Goal: Task Accomplishment & Management: Use online tool/utility

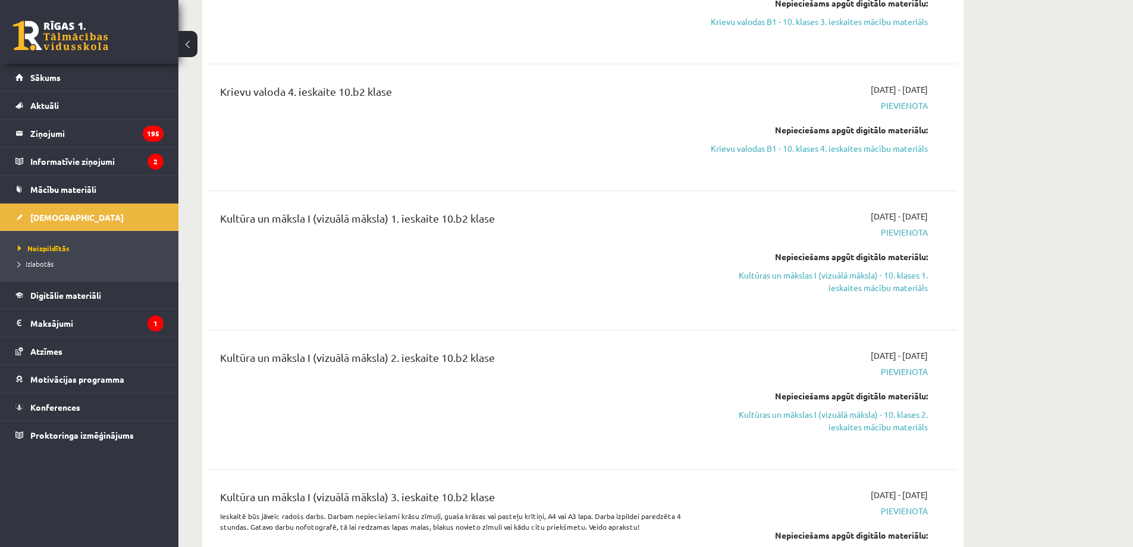
scroll to position [2809, 0]
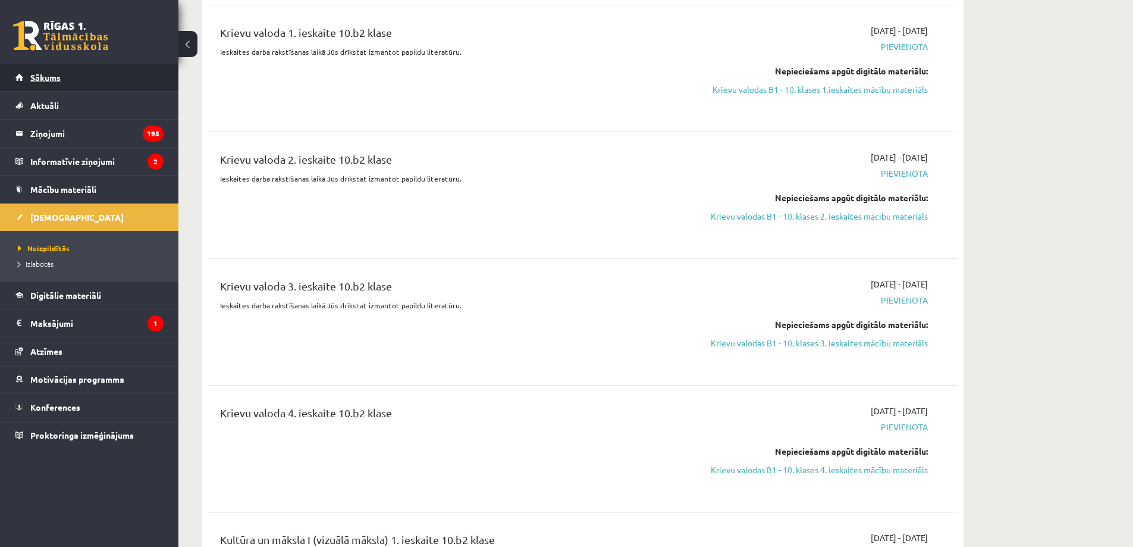
click at [59, 68] on link "Sākums" at bounding box center [89, 77] width 148 height 27
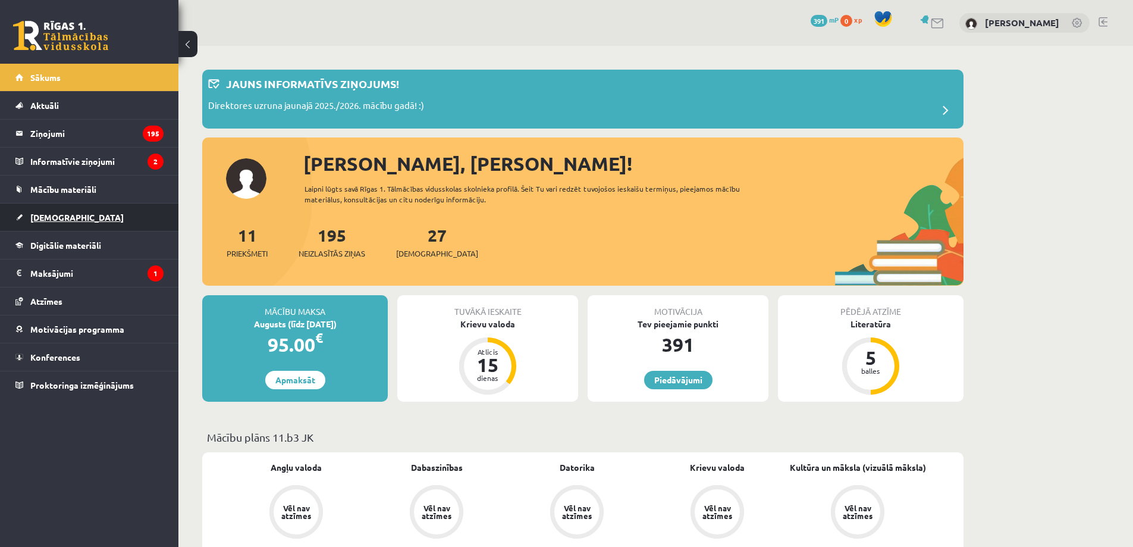
click at [57, 220] on span "[DEMOGRAPHIC_DATA]" at bounding box center [76, 217] width 93 height 11
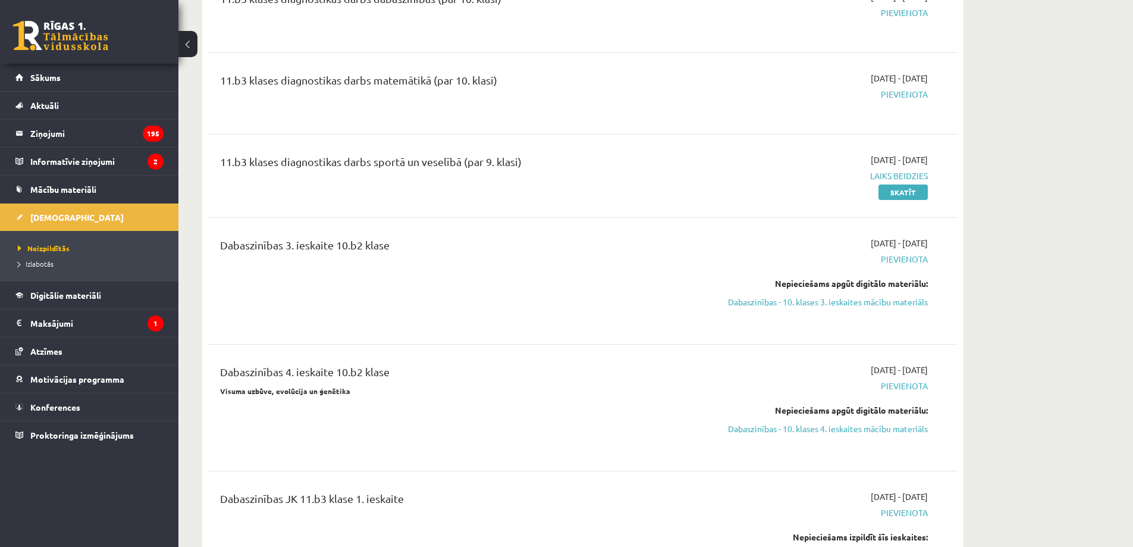
scroll to position [1249, 0]
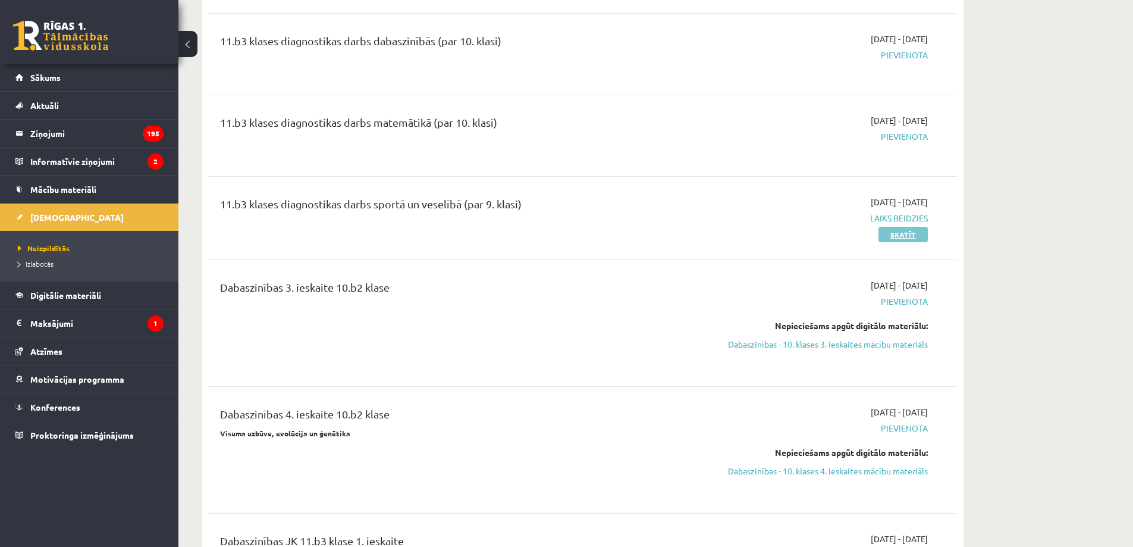
click at [907, 233] on link "Skatīt" at bounding box center [903, 234] width 49 height 15
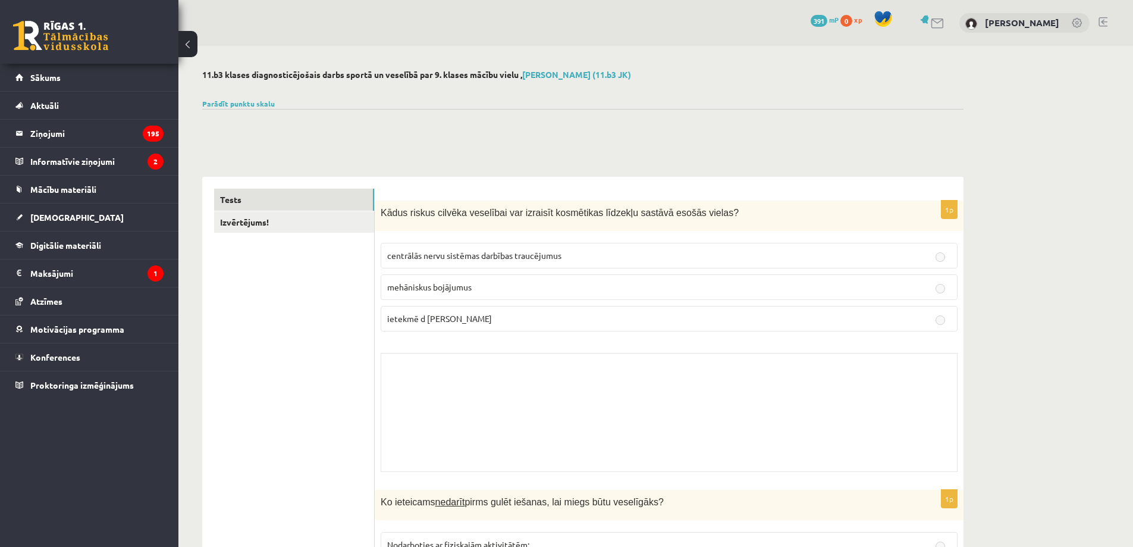
click at [1105, 18] on link at bounding box center [1103, 22] width 9 height 10
